Goal: Navigation & Orientation: Go to known website

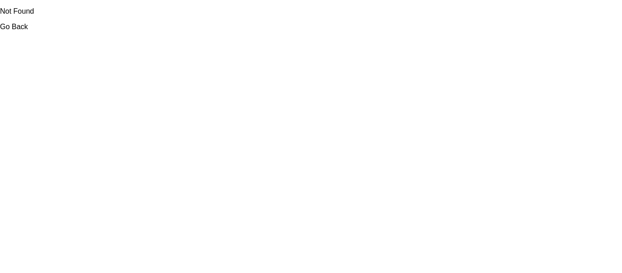
click at [21, 28] on link "Go Back" at bounding box center [14, 27] width 28 height 8
